Goal: Information Seeking & Learning: Learn about a topic

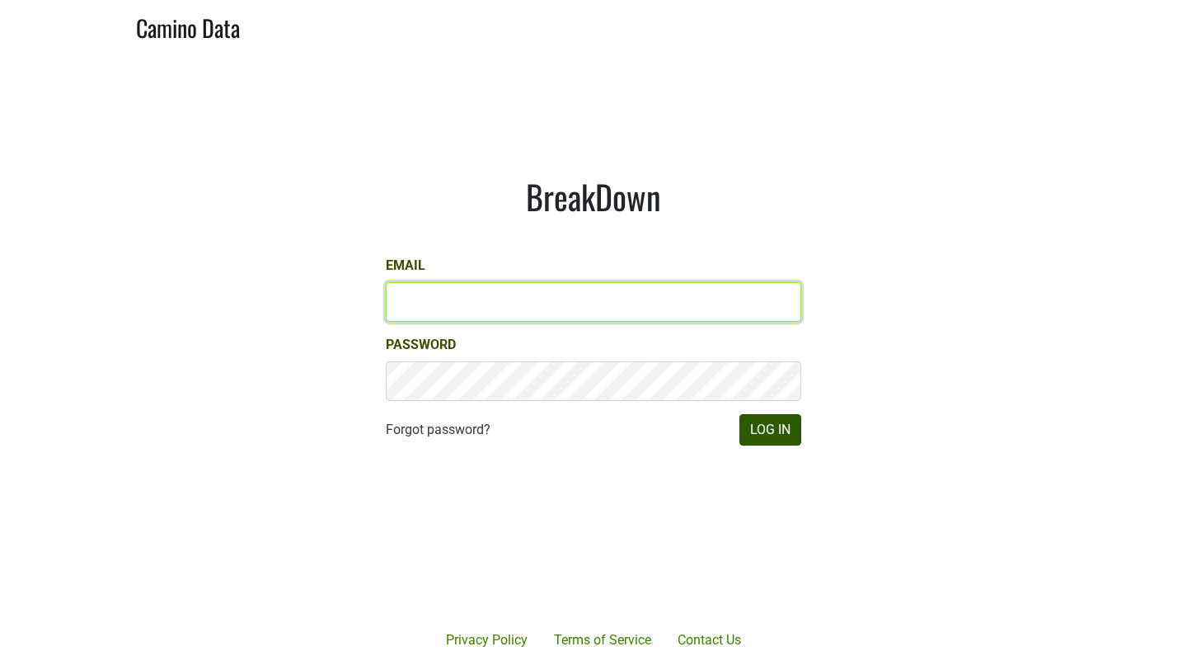
type input "[PERSON_NAME][EMAIL_ADDRESS][DOMAIN_NAME]"
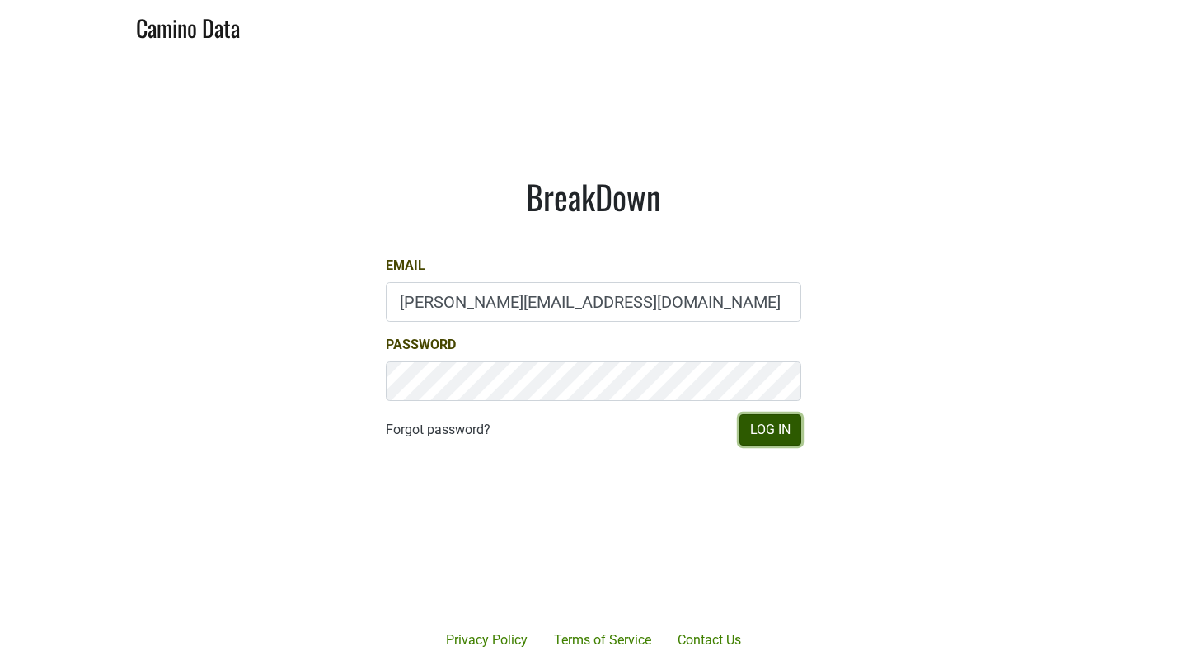
click at [742, 428] on button "Log In" at bounding box center [771, 429] width 62 height 31
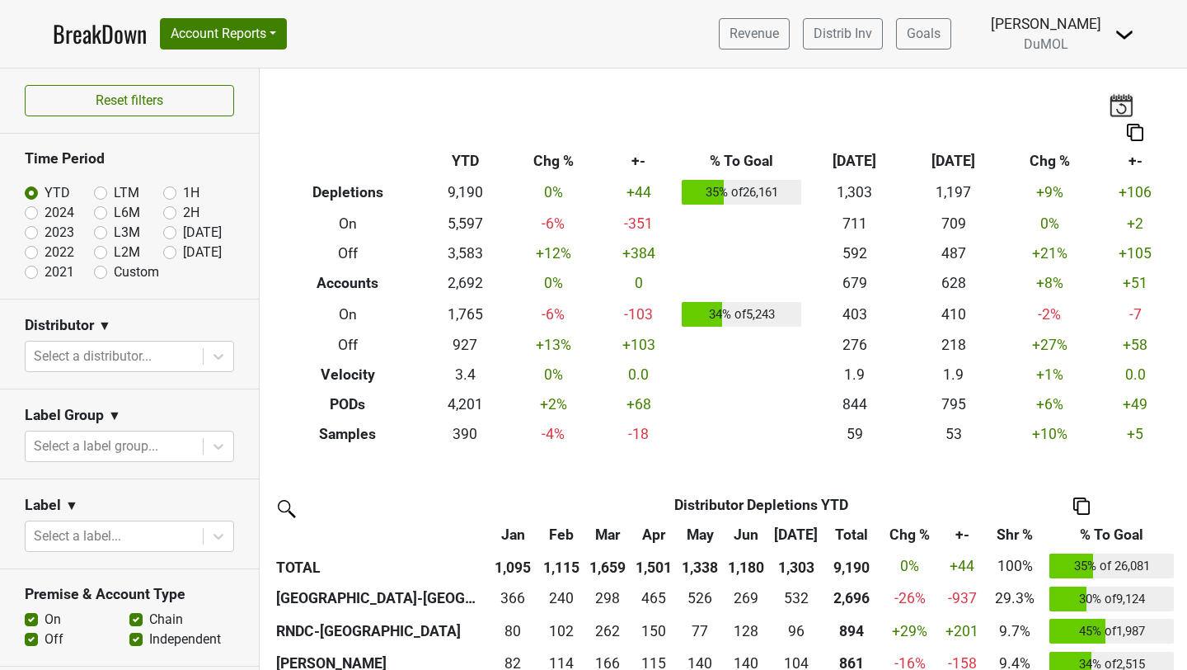
click at [217, 353] on icon at bounding box center [218, 356] width 16 height 16
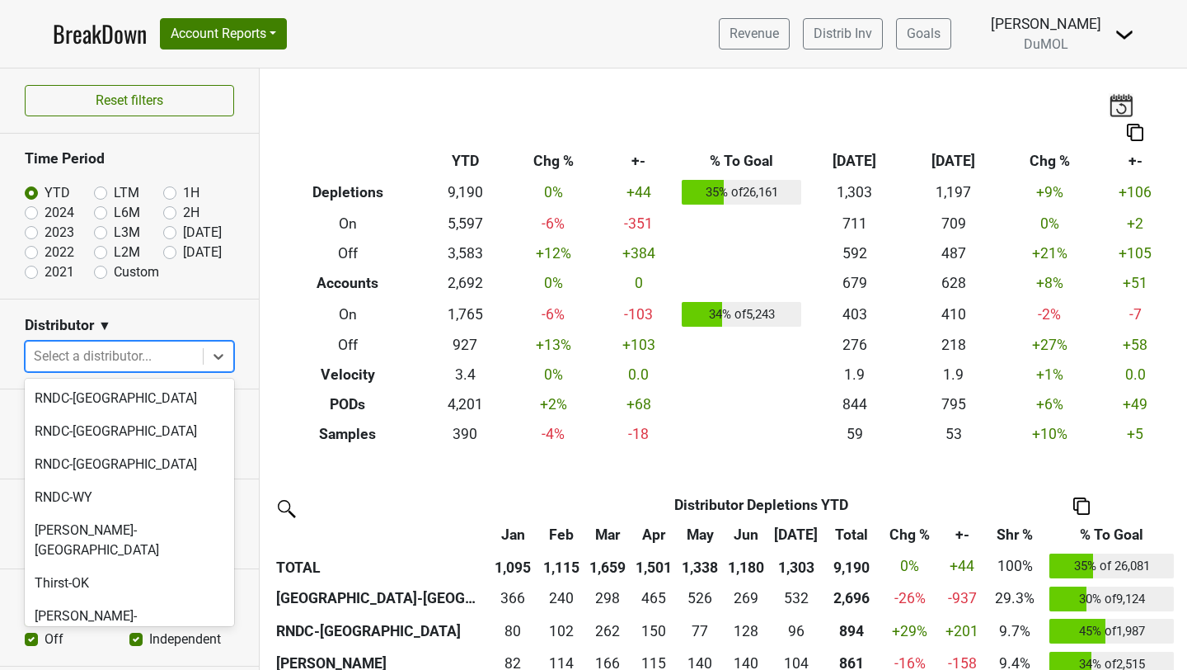
scroll to position [1604, 0]
click at [78, 599] on div "[PERSON_NAME]-[GEOGRAPHIC_DATA]" at bounding box center [129, 625] width 209 height 53
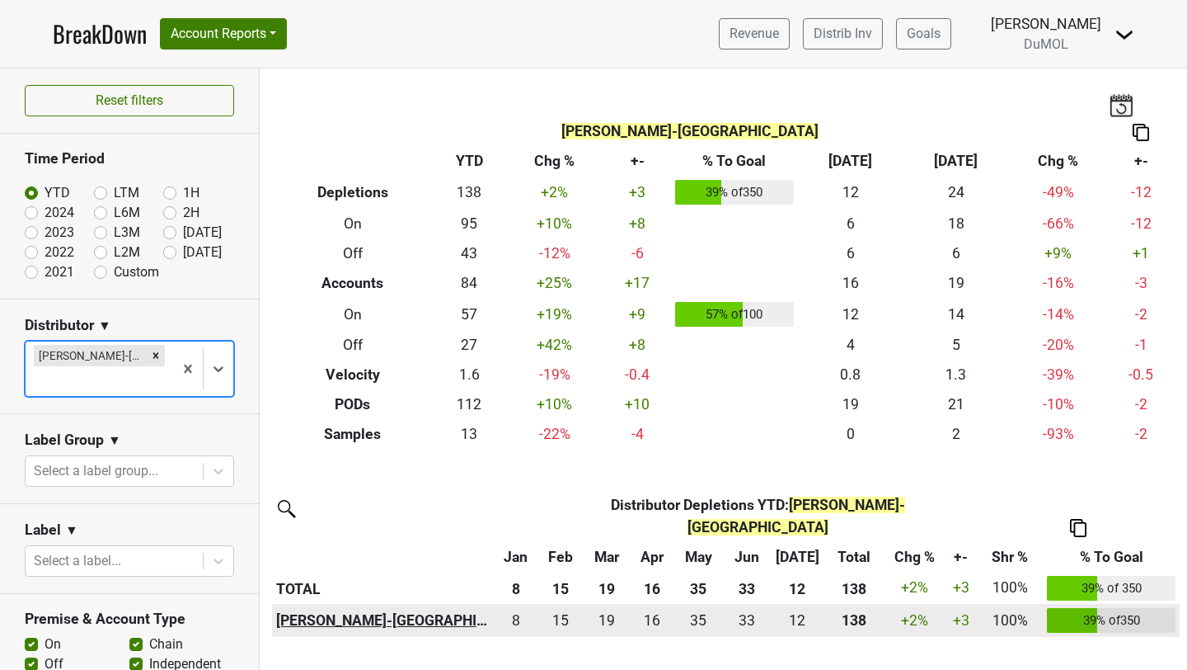
click at [295, 604] on th "[PERSON_NAME]-[GEOGRAPHIC_DATA]" at bounding box center [383, 620] width 222 height 33
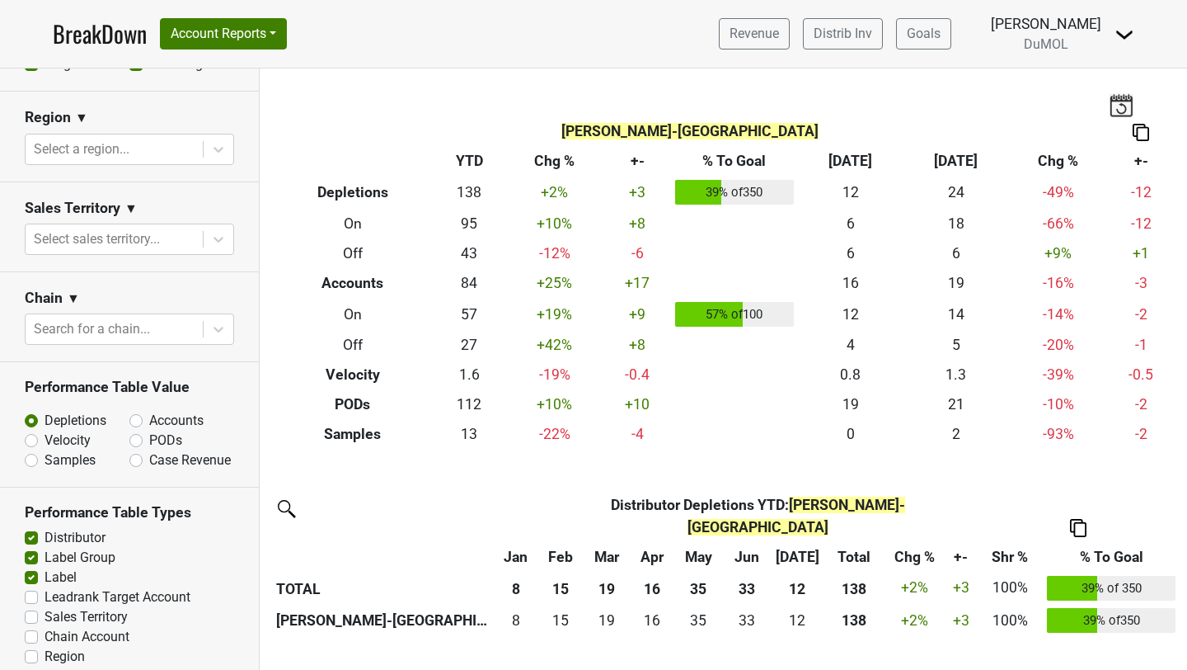
scroll to position [696, 0]
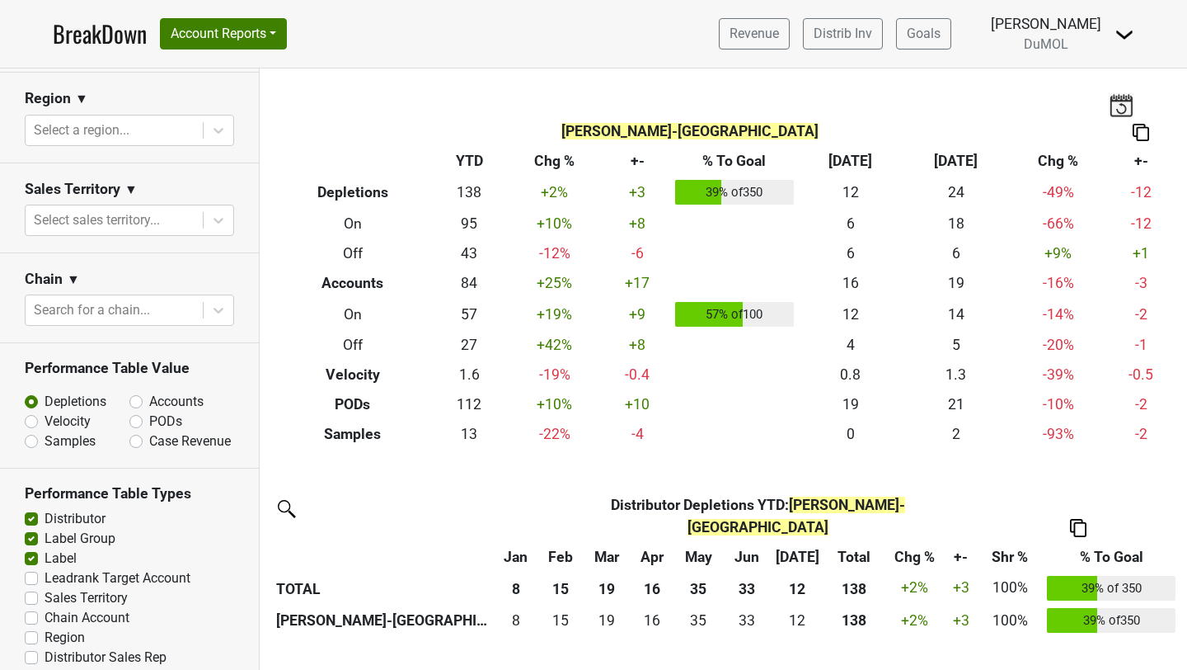
click at [149, 392] on label "Accounts" at bounding box center [176, 402] width 54 height 20
click at [139, 392] on input "Accounts" at bounding box center [179, 400] width 100 height 16
radio input "true"
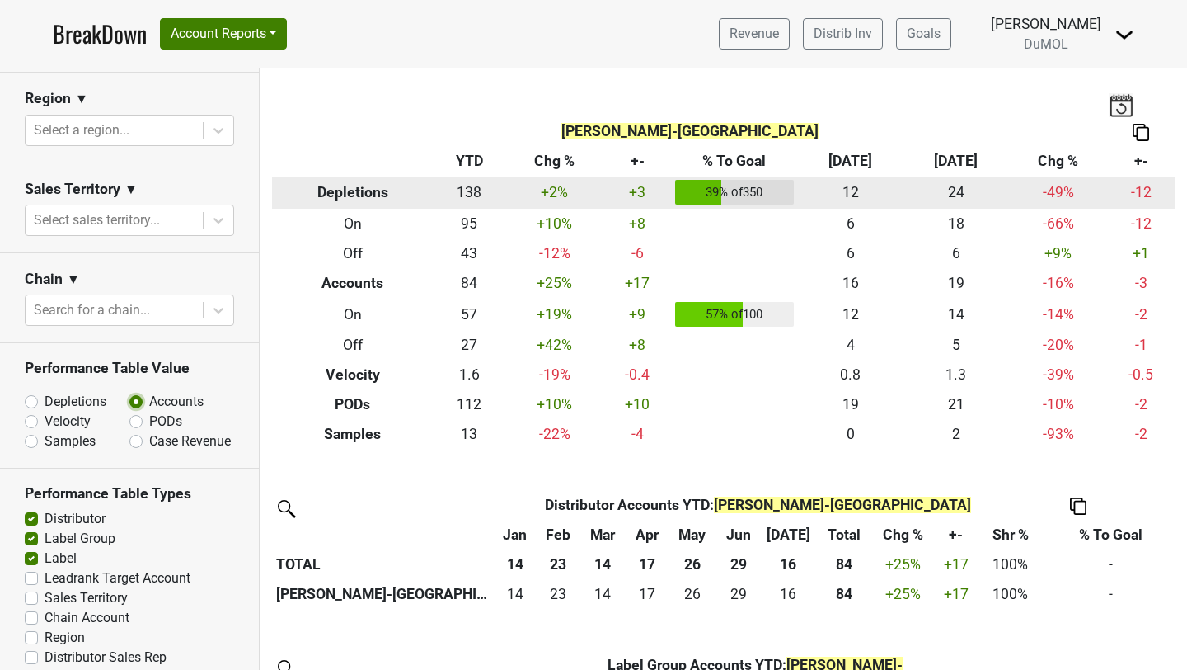
scroll to position [6, 0]
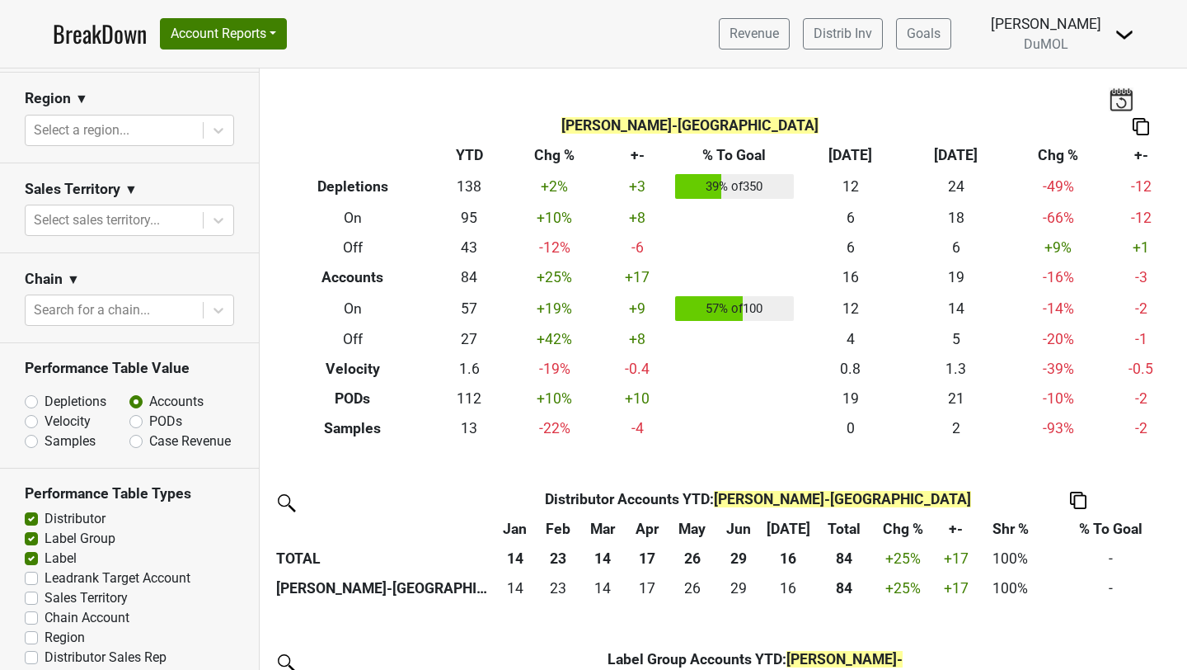
click at [45, 392] on label "Depletions" at bounding box center [76, 402] width 62 height 20
click at [33, 392] on input "Depletions" at bounding box center [75, 400] width 100 height 16
radio input "true"
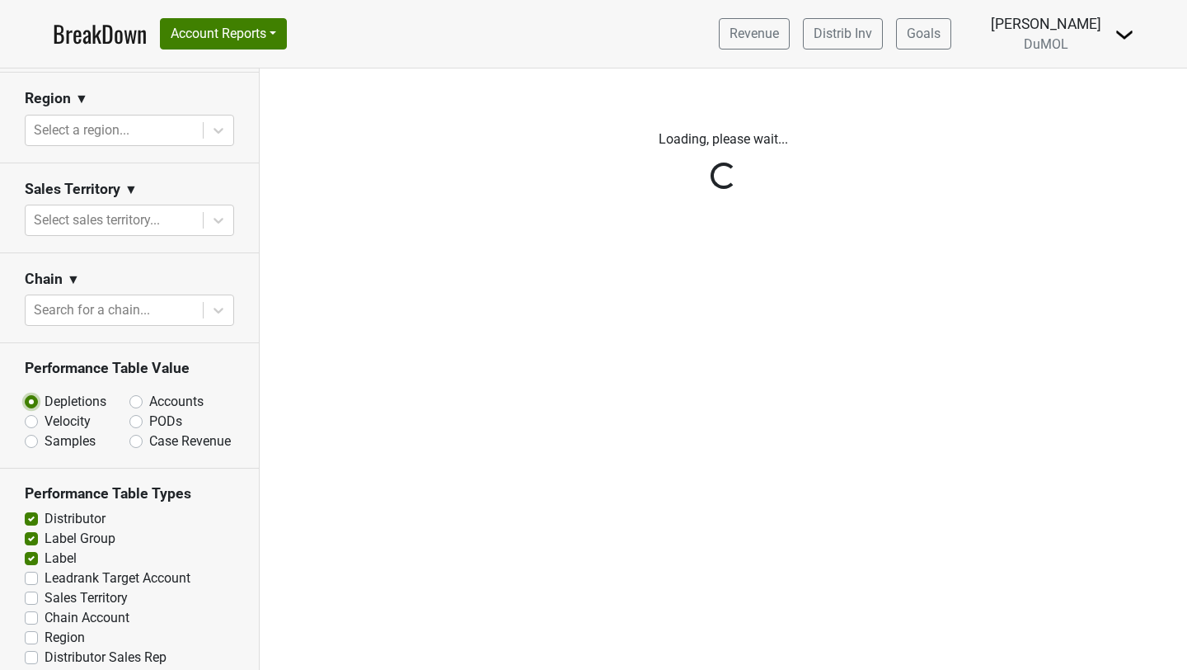
scroll to position [0, 0]
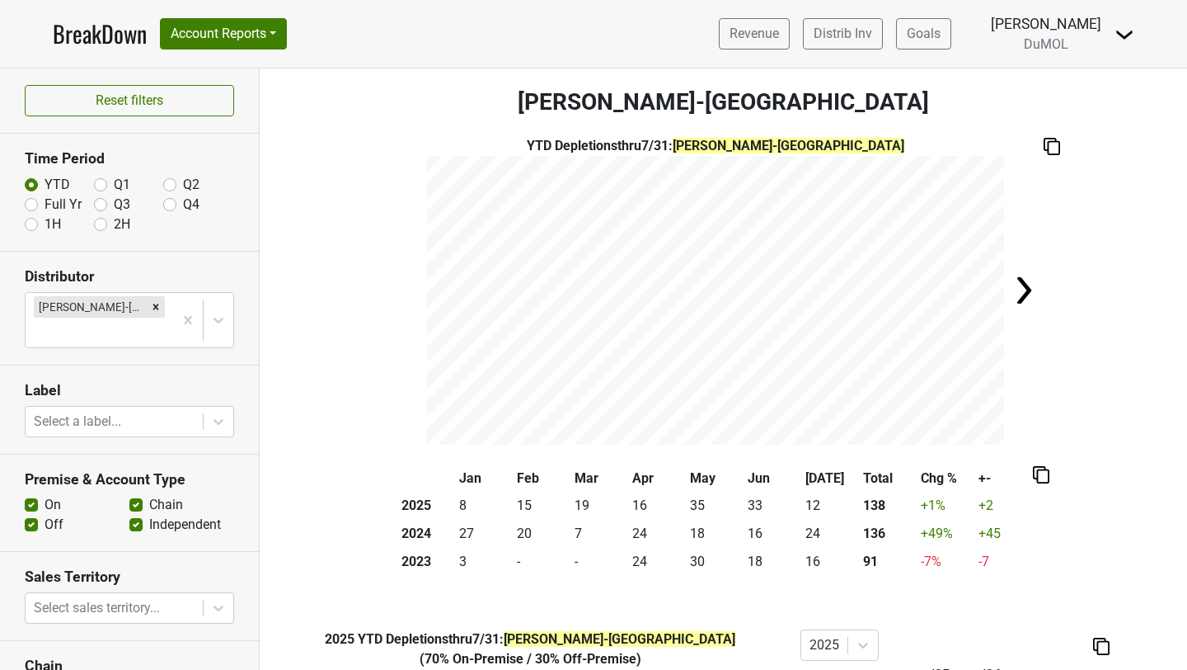
click at [45, 207] on label "Full Yr" at bounding box center [63, 205] width 37 height 20
click at [26, 207] on input "Full Yr" at bounding box center [31, 203] width 13 height 16
radio input "true"
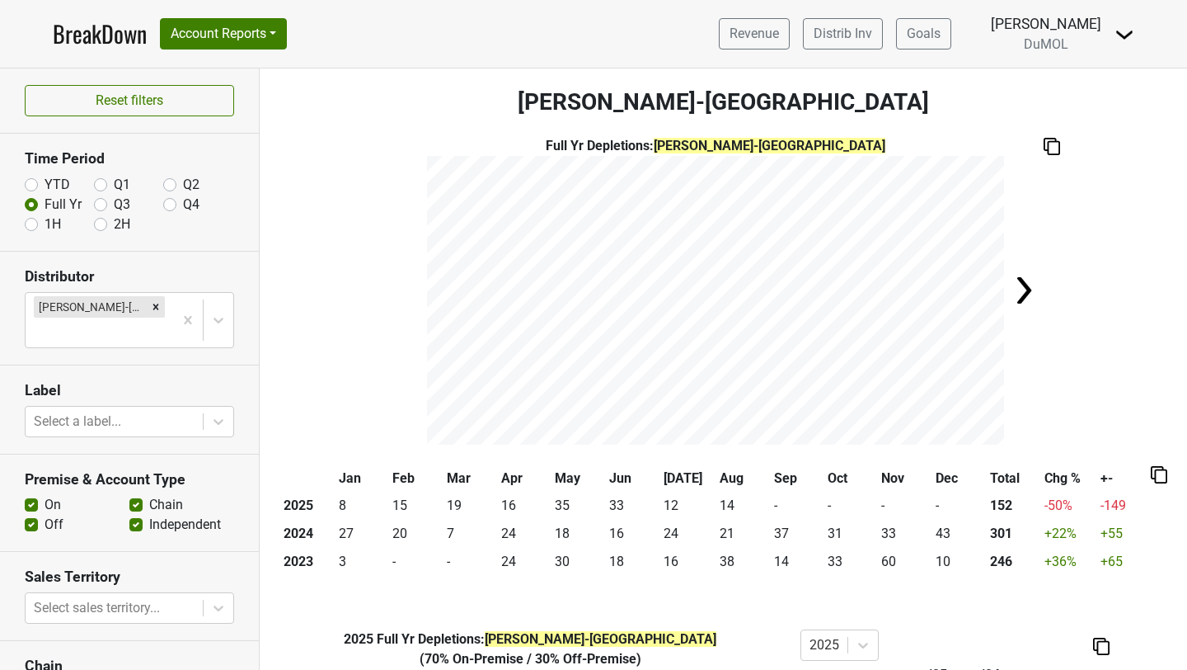
click at [45, 181] on label "YTD" at bounding box center [58, 185] width 26 height 20
click at [33, 181] on input "YTD" at bounding box center [31, 183] width 13 height 16
radio input "true"
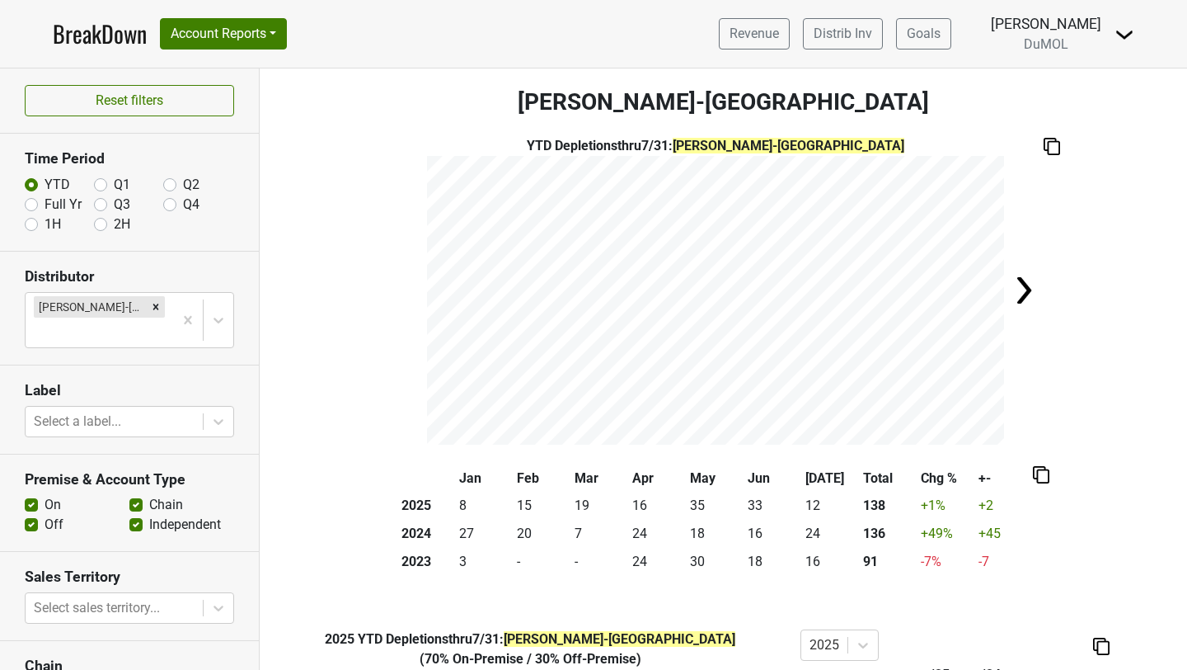
click at [45, 202] on label "Full Yr" at bounding box center [63, 205] width 37 height 20
click at [32, 202] on input "Full Yr" at bounding box center [31, 203] width 13 height 16
radio input "true"
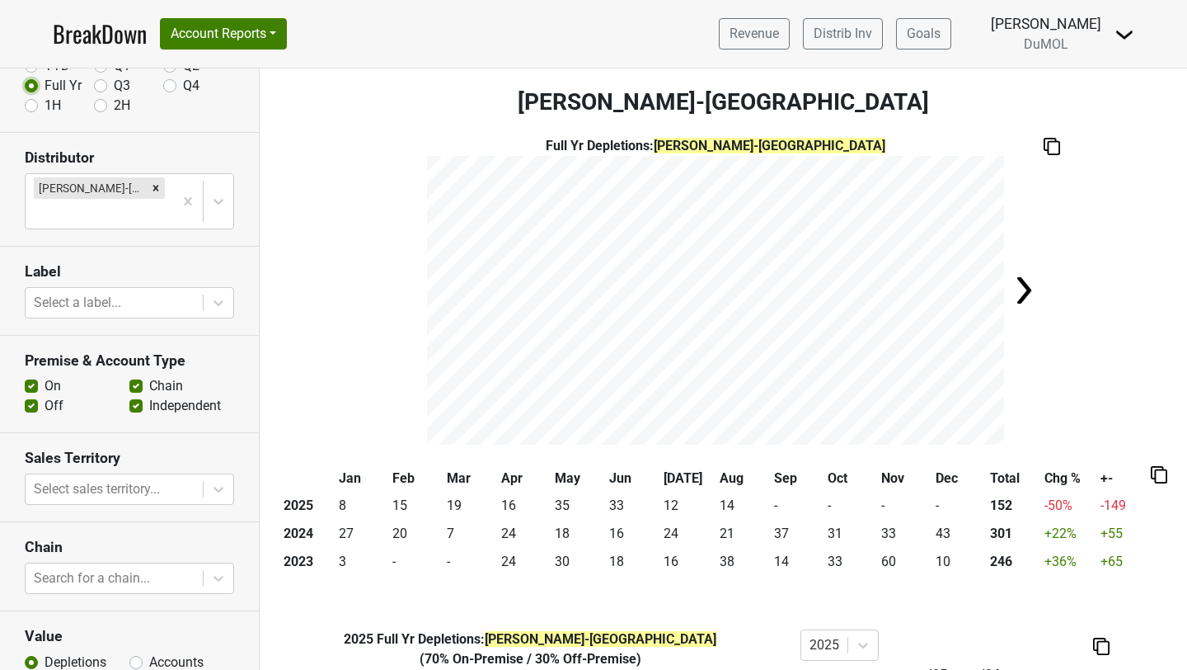
scroll to position [198, 0]
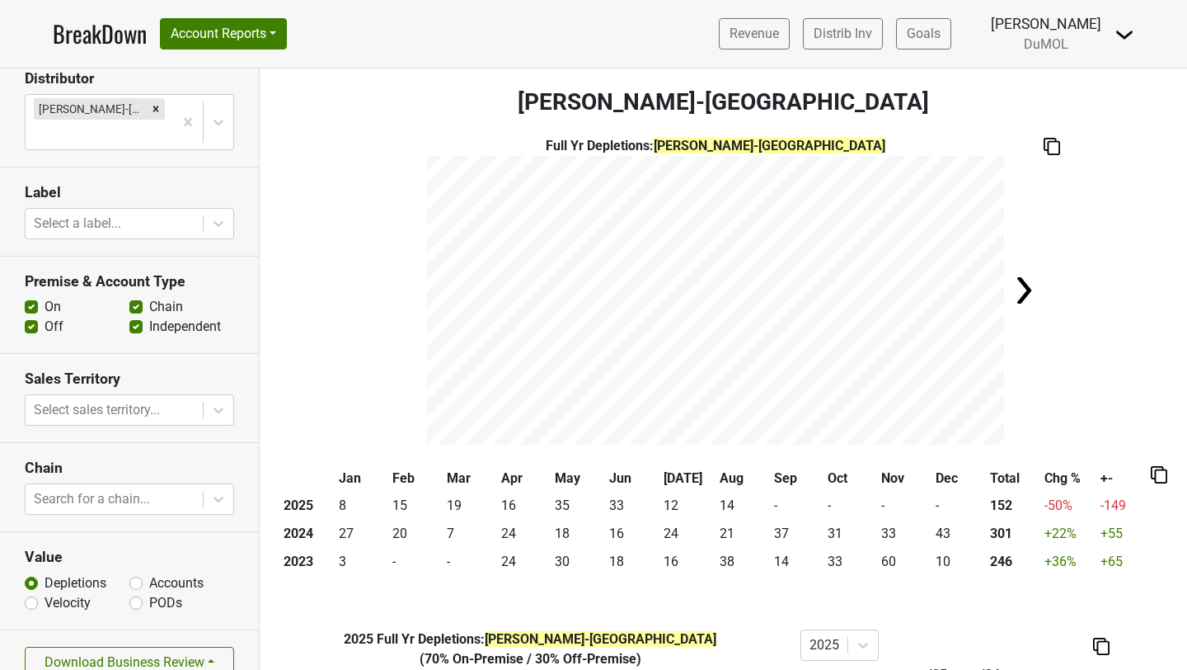
click at [149, 573] on label "Accounts" at bounding box center [176, 583] width 54 height 20
click at [135, 573] on input "Accounts" at bounding box center [135, 581] width 13 height 16
radio input "true"
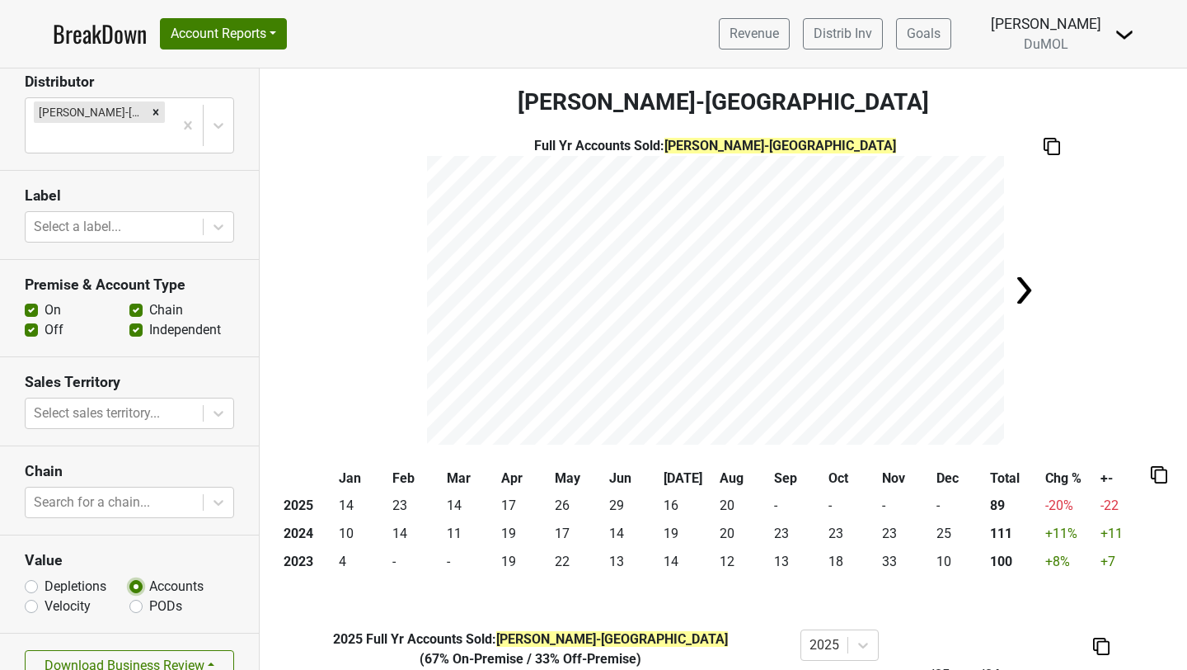
scroll to position [191, 0]
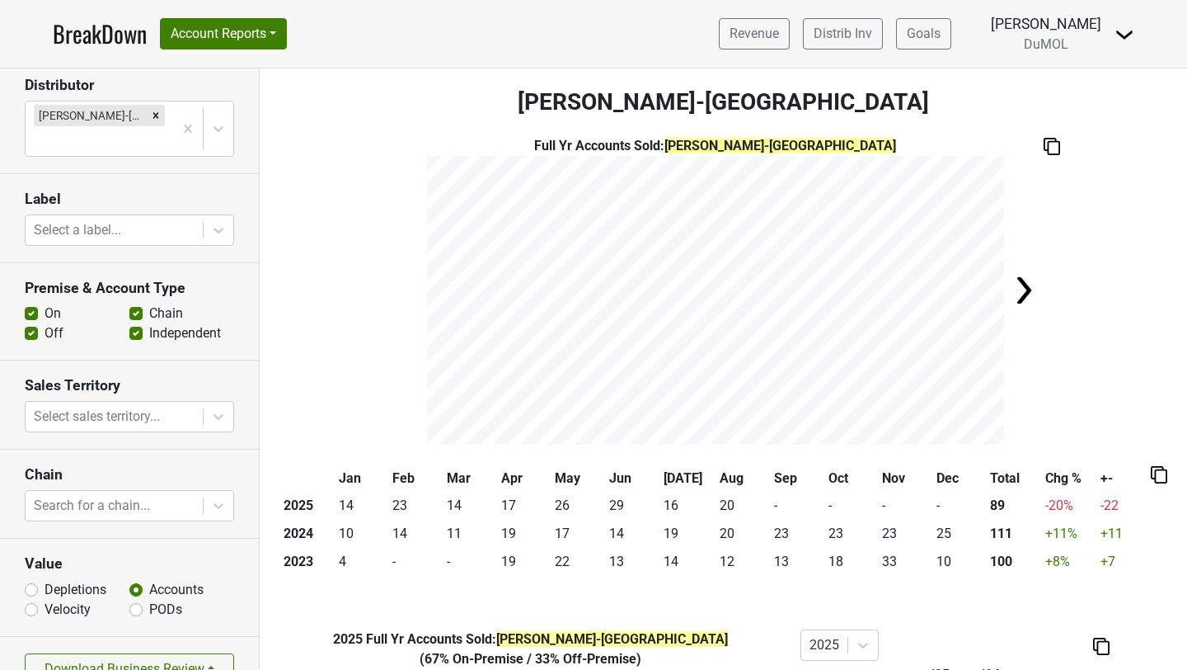
click at [45, 580] on label "Depletions" at bounding box center [76, 590] width 62 height 20
click at [30, 580] on input "Depletions" at bounding box center [31, 588] width 13 height 16
radio input "true"
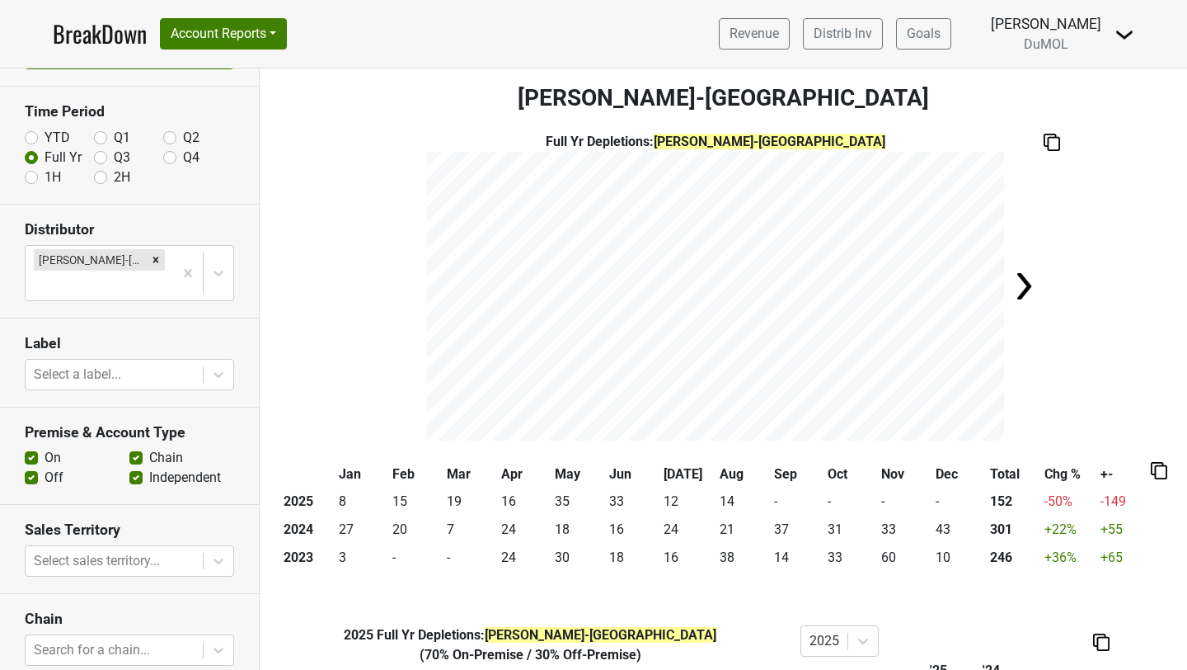
scroll to position [0, 0]
